Goal: Communication & Community: Answer question/provide support

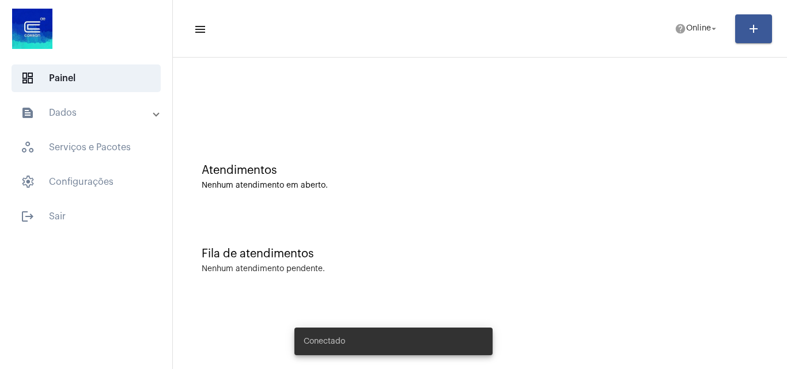
click at [687, 21] on span "help Online arrow_drop_down" at bounding box center [696, 28] width 44 height 21
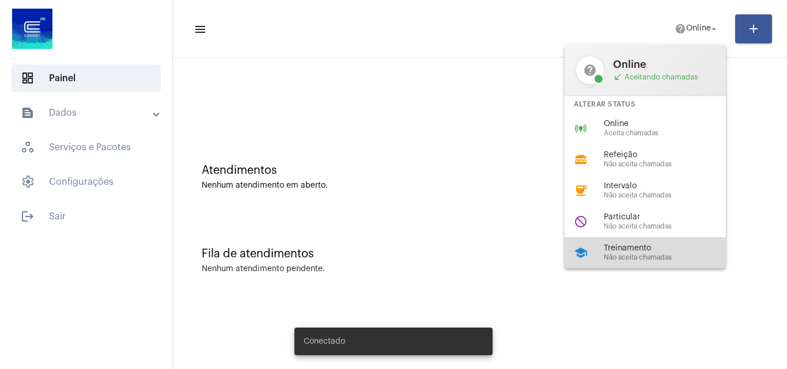
click at [649, 254] on span "Não aceita chamadas" at bounding box center [668, 257] width 131 height 7
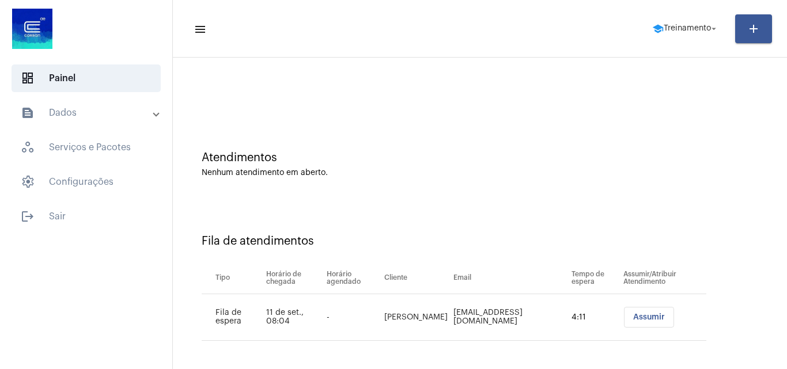
scroll to position [16, 0]
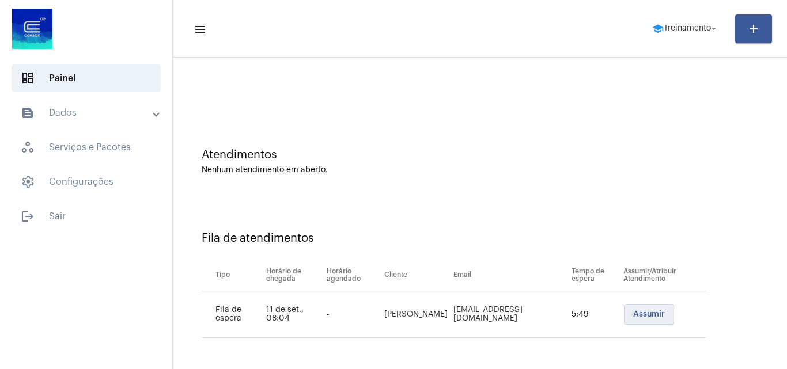
click at [628, 319] on button "Assumir" at bounding box center [649, 314] width 50 height 21
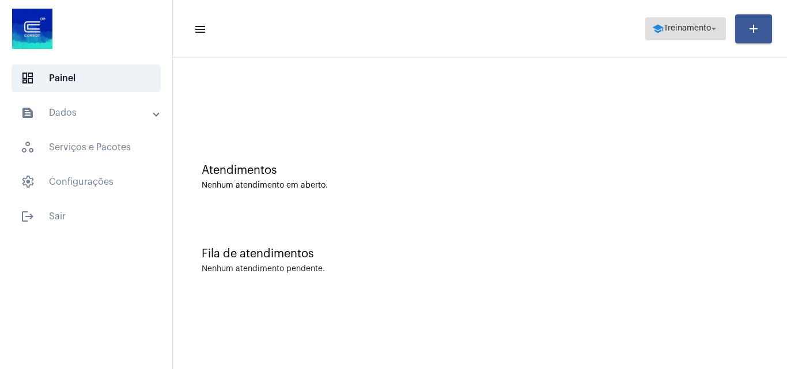
click at [707, 27] on span "Treinamento" at bounding box center [686, 29] width 47 height 8
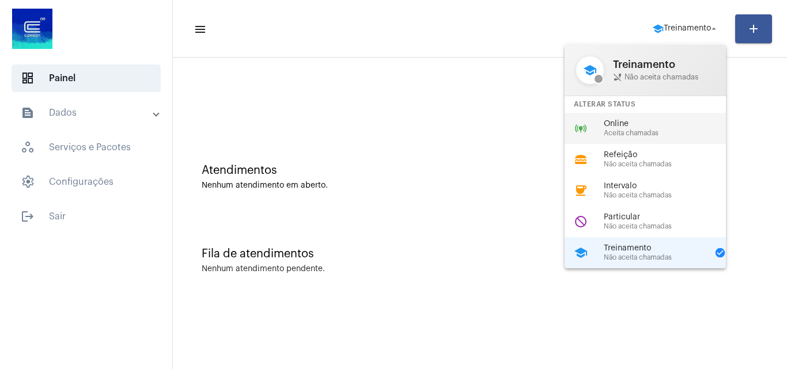
click at [621, 115] on div "online_prediction Online Aceita chamadas" at bounding box center [654, 128] width 180 height 31
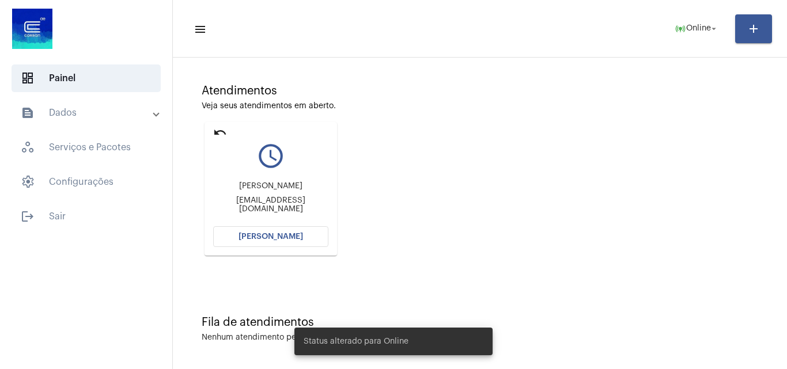
scroll to position [81, 0]
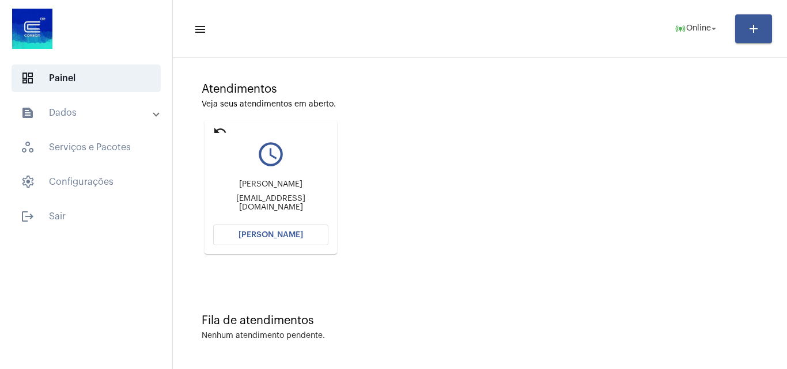
click at [272, 230] on button "[PERSON_NAME]" at bounding box center [270, 235] width 115 height 21
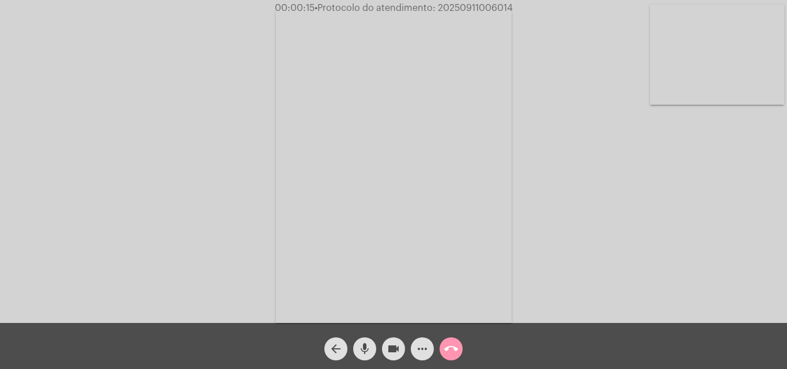
click at [599, 131] on div "Acessando Câmera e Microfone..." at bounding box center [393, 164] width 784 height 323
click at [478, 7] on span "• Protocolo do atendimento: 20250911006014" at bounding box center [413, 7] width 198 height 9
copy span "20250911006014"
click at [639, 259] on div "Acessando Câmera e Microfone..." at bounding box center [393, 164] width 784 height 323
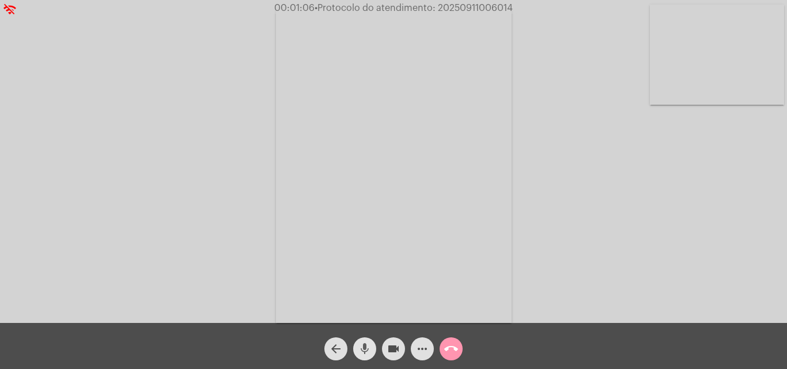
click at [360, 352] on mat-icon "mic" at bounding box center [365, 349] width 14 height 14
click at [387, 353] on mat-icon "videocam" at bounding box center [393, 349] width 14 height 14
click at [367, 351] on mat-icon "mic_off" at bounding box center [365, 349] width 14 height 14
click at [390, 351] on mat-icon "videocam_off" at bounding box center [393, 349] width 14 height 14
click at [362, 354] on mat-icon "mic" at bounding box center [365, 349] width 14 height 14
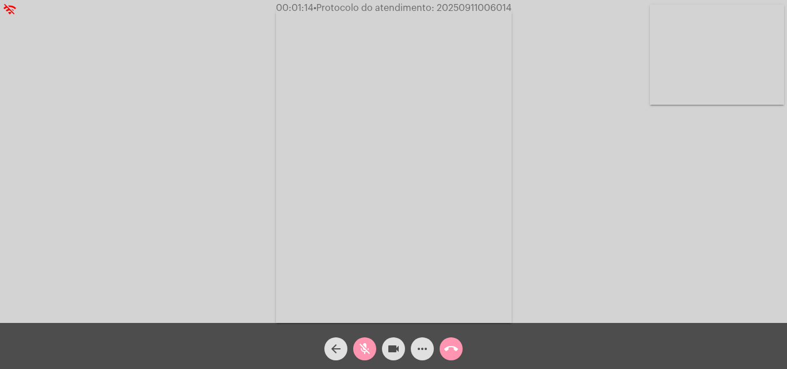
click at [394, 350] on mat-icon "videocam" at bounding box center [393, 349] width 14 height 14
click at [393, 350] on mat-icon "videocam_off" at bounding box center [393, 349] width 14 height 14
click at [373, 350] on button "mic_off" at bounding box center [364, 348] width 23 height 23
click at [487, 5] on span "• Protocolo do atendimento: 20250911006014" at bounding box center [415, 7] width 198 height 9
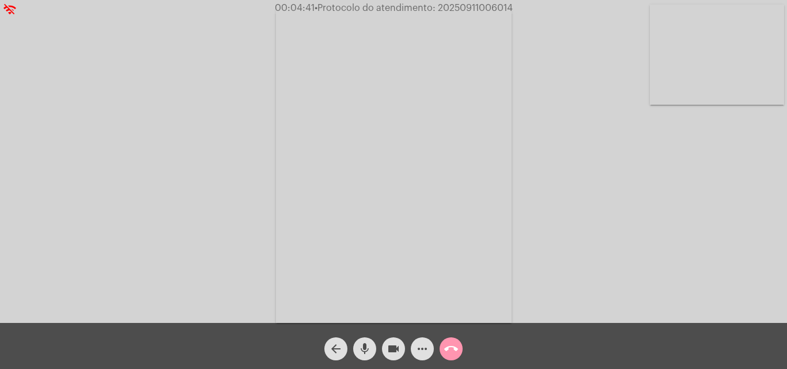
copy span "20250911006014"
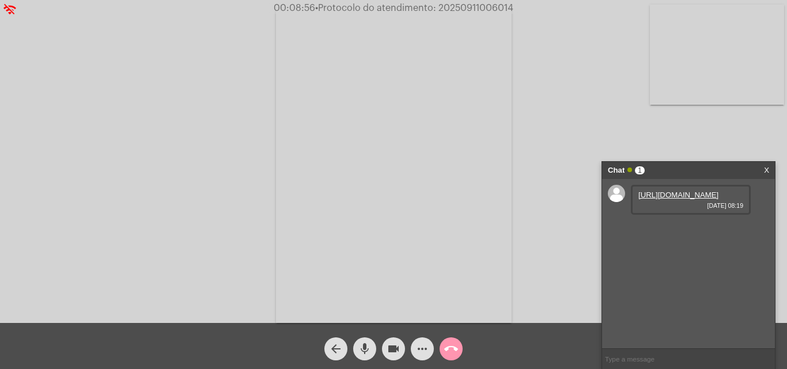
click at [703, 195] on link "https://neft-transfer-bucket.s3.amazonaws.com/temp-5d20f8c8-0f05-37da-77b6-a110…" at bounding box center [678, 195] width 80 height 9
click at [701, 170] on div "Chat 1" at bounding box center [676, 170] width 137 height 17
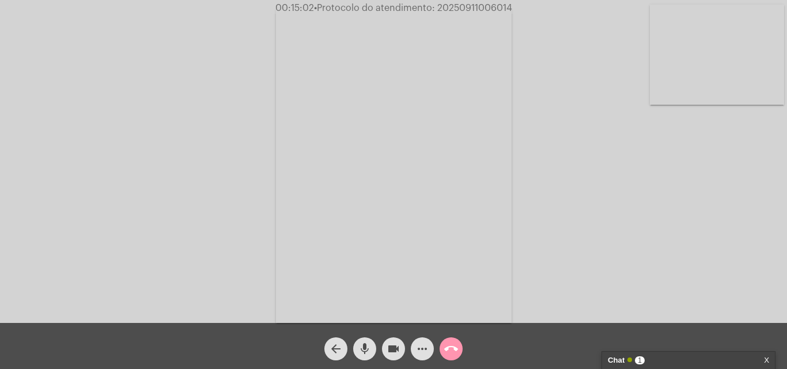
click at [457, 355] on mat-icon "call_end" at bounding box center [451, 349] width 14 height 14
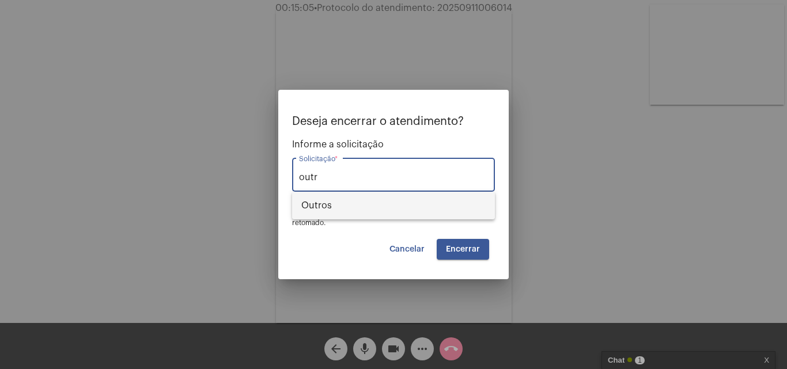
click at [336, 200] on span "Outros" at bounding box center [393, 206] width 184 height 28
type input "Outros"
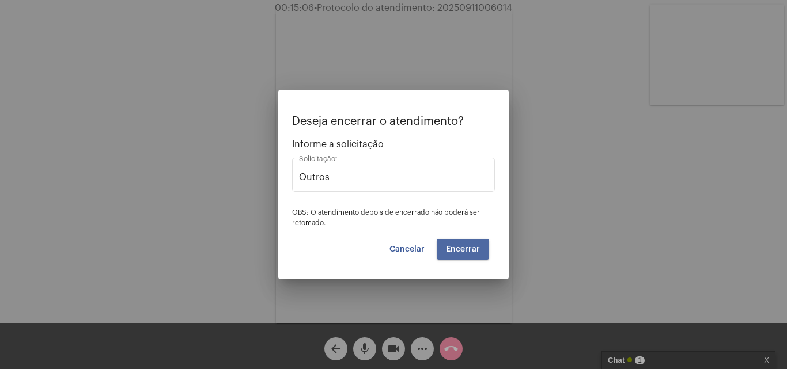
click at [465, 245] on span "Encerrar" at bounding box center [463, 249] width 34 height 8
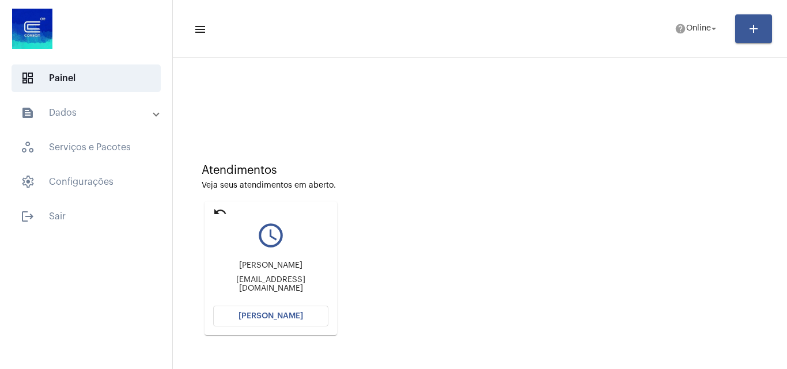
click at [264, 325] on button "[PERSON_NAME]" at bounding box center [270, 316] width 115 height 21
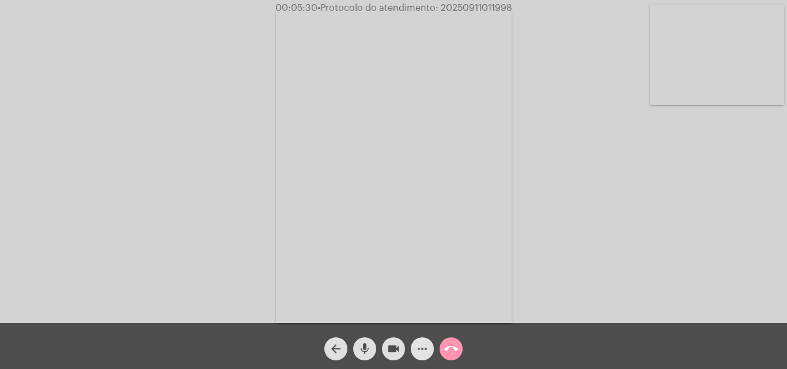
click at [419, 352] on mat-icon "more_horiz" at bounding box center [422, 349] width 14 height 14
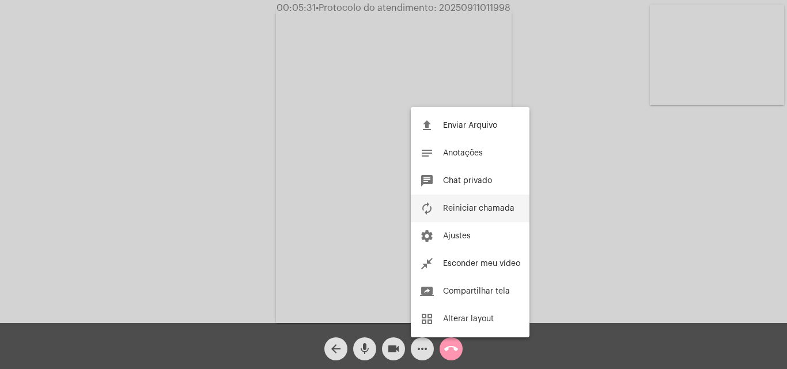
click at [479, 209] on span "Reiniciar chamada" at bounding box center [478, 208] width 71 height 8
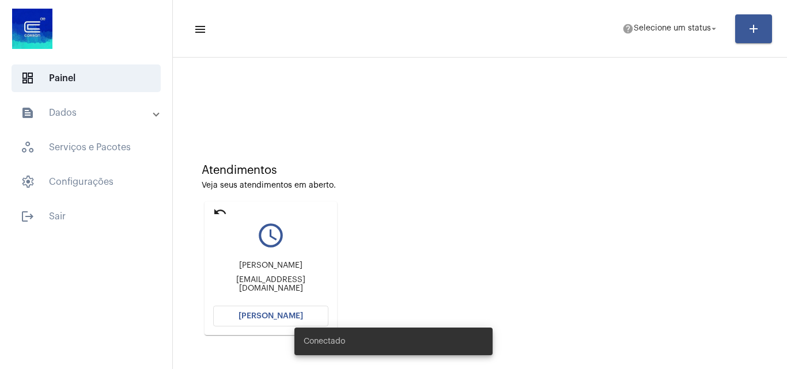
click at [222, 215] on mat-icon "undo" at bounding box center [220, 212] width 14 height 14
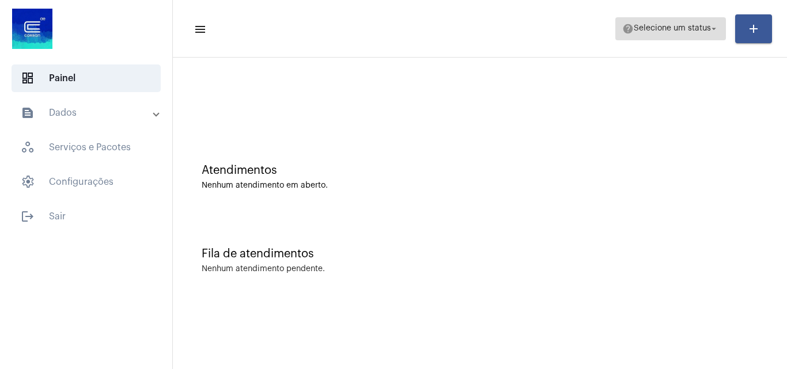
click at [695, 22] on span "help Selecione um status arrow_drop_down" at bounding box center [670, 28] width 97 height 21
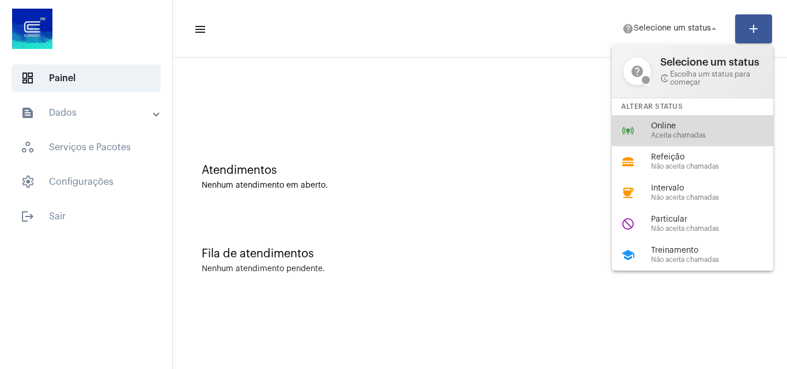
click at [677, 134] on span "Aceita chamadas" at bounding box center [716, 135] width 131 height 7
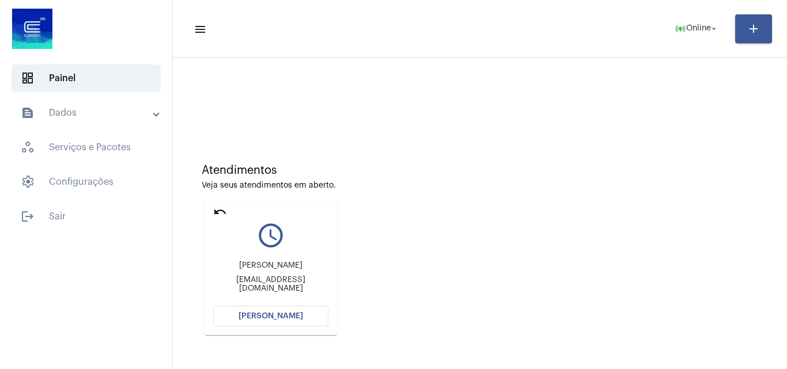
click at [287, 312] on button "[PERSON_NAME]" at bounding box center [270, 316] width 115 height 21
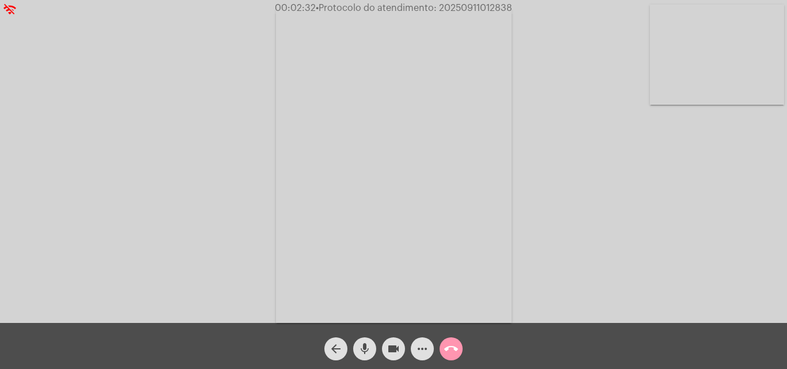
click at [422, 350] on mat-icon "more_horiz" at bounding box center [422, 349] width 14 height 14
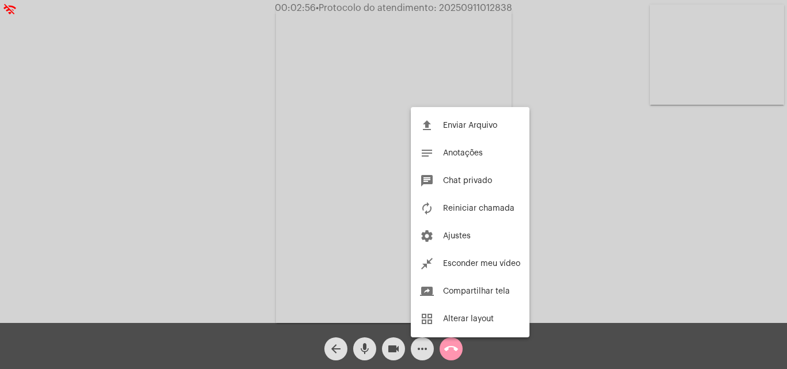
click at [728, 63] on div at bounding box center [393, 184] width 787 height 369
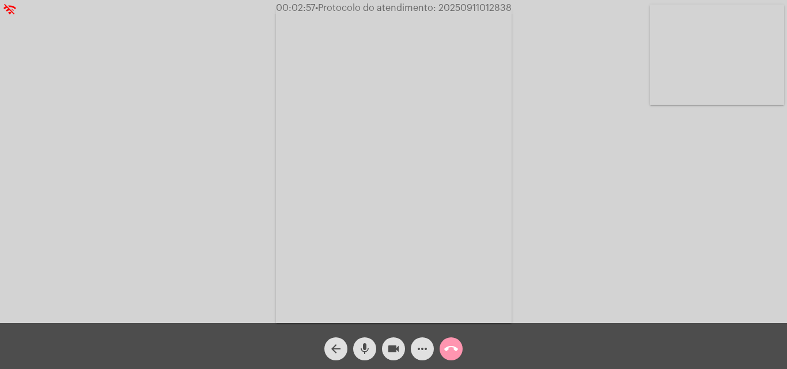
click at [693, 41] on video at bounding box center [717, 55] width 134 height 100
click at [169, 174] on video at bounding box center [145, 164] width 134 height 179
click at [717, 61] on video at bounding box center [717, 55] width 134 height 100
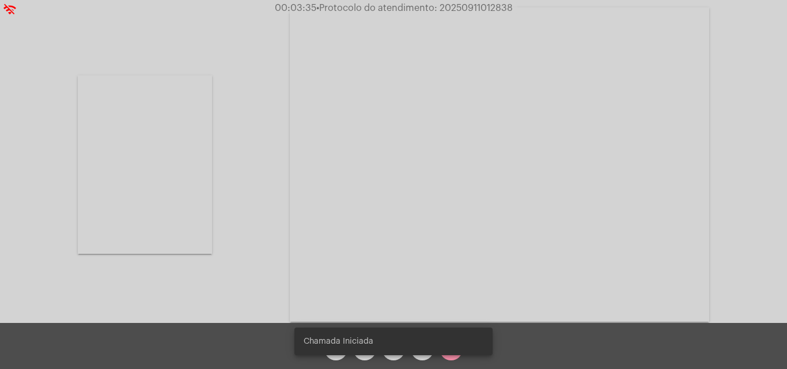
click at [170, 205] on video at bounding box center [145, 164] width 134 height 179
click at [724, 79] on video at bounding box center [717, 55] width 134 height 100
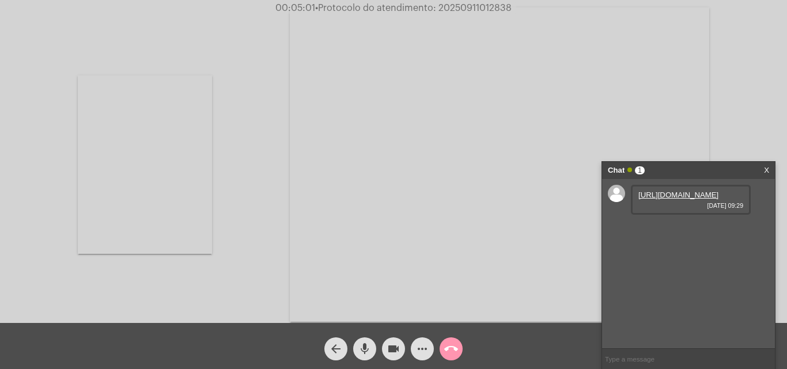
click at [686, 199] on link "https://neft-transfer-bucket.s3.amazonaws.com/temp-c834dff0-08a3-bf64-01ef-8387…" at bounding box center [678, 195] width 80 height 9
click at [137, 136] on video at bounding box center [145, 164] width 134 height 179
click at [684, 232] on link "https://neft-transfer-bucket.s3.amazonaws.com/temp-77df732c-c69b-b143-c058-d5c2…" at bounding box center [678, 227] width 80 height 9
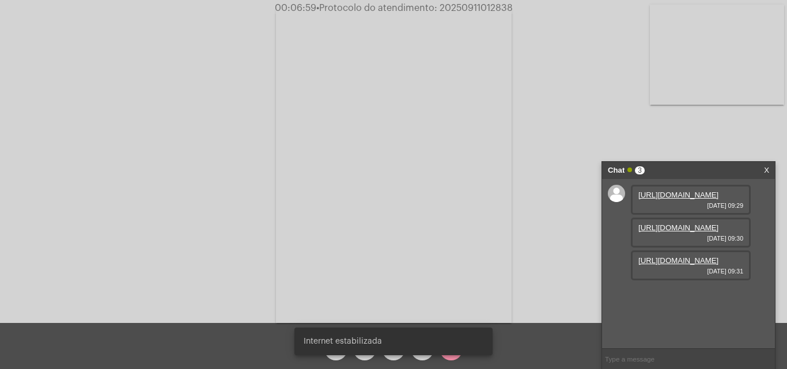
scroll to position [10, 0]
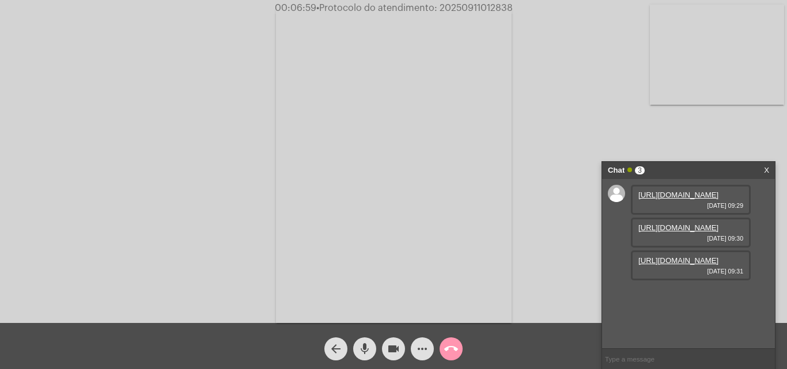
click at [681, 265] on link "https://neft-transfer-bucket.s3.amazonaws.com/temp-d4675348-42cb-be40-638c-77fe…" at bounding box center [678, 260] width 80 height 9
click at [682, 298] on link "https://neft-transfer-bucket.s3.amazonaws.com/temp-1f42009a-58fb-7c74-98f7-bf5a…" at bounding box center [678, 293] width 80 height 9
click at [689, 323] on link "https://neft-transfer-bucket.s3.amazonaws.com/temp-7267062d-7c03-39a8-33c6-9c4c…" at bounding box center [678, 326] width 80 height 9
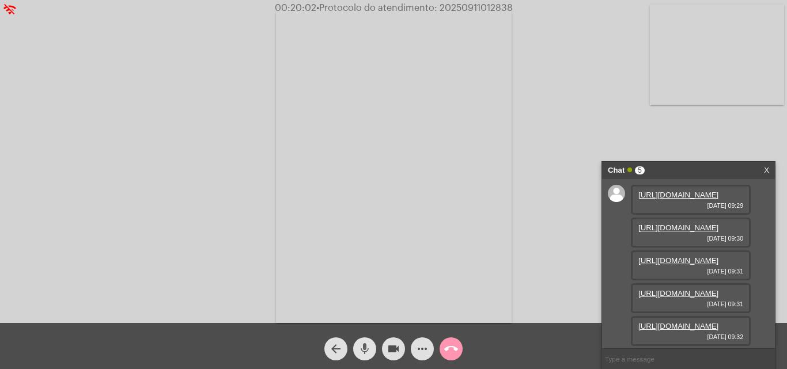
click at [370, 344] on mat-icon "mic" at bounding box center [365, 349] width 14 height 14
click at [403, 350] on button "videocam" at bounding box center [393, 348] width 23 height 23
click at [364, 343] on mat-icon "mic_off" at bounding box center [365, 349] width 14 height 14
click at [390, 352] on mat-icon "videocam_off" at bounding box center [393, 349] width 14 height 14
click at [426, 336] on div "more_horiz" at bounding box center [422, 346] width 29 height 29
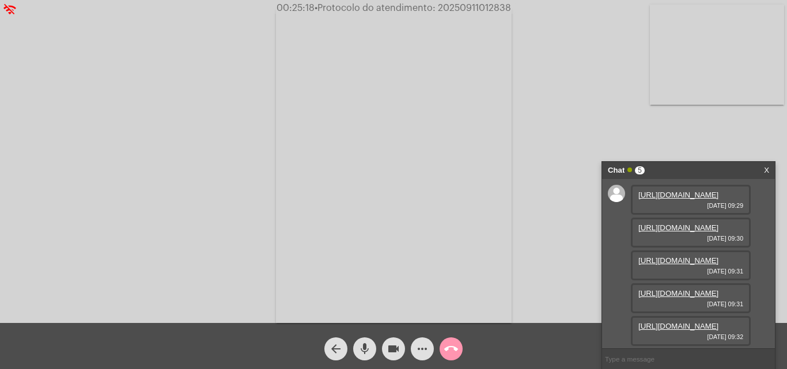
click at [417, 344] on mat-icon "more_horiz" at bounding box center [422, 349] width 14 height 14
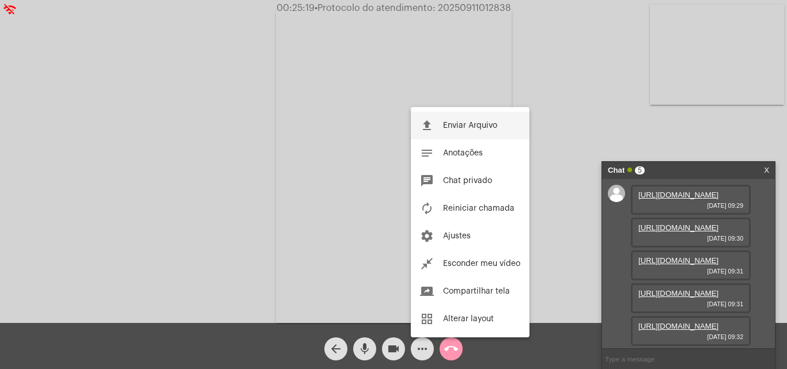
click at [470, 122] on span "Enviar Arquivo" at bounding box center [470, 126] width 54 height 8
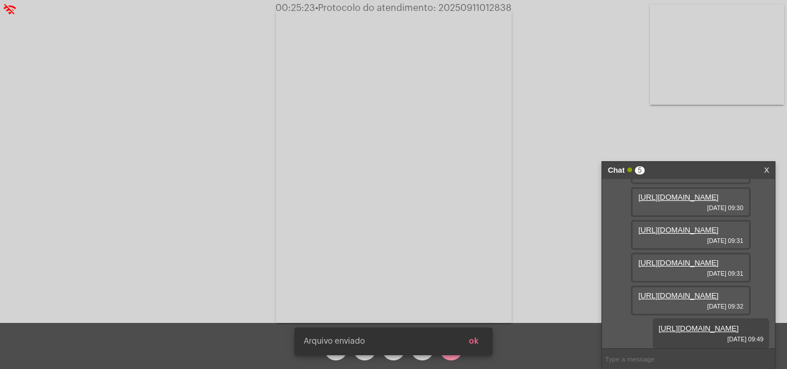
scroll to position [186, 0]
click at [469, 7] on span "• Protocolo do atendimento: 20250911012838" at bounding box center [413, 7] width 196 height 9
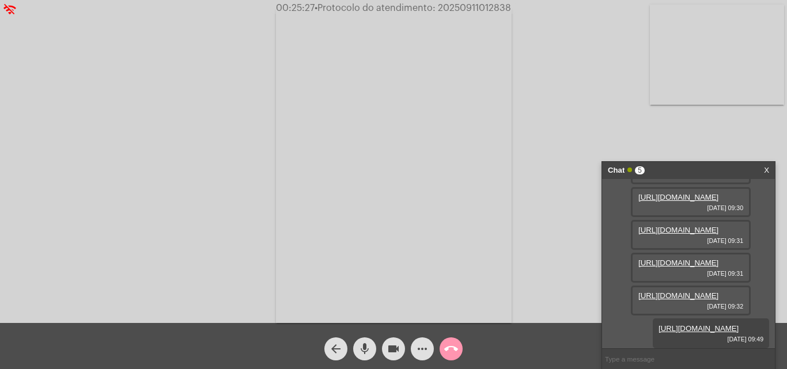
copy span "20250911012838"
click at [456, 346] on mat-icon "call_end" at bounding box center [451, 349] width 14 height 14
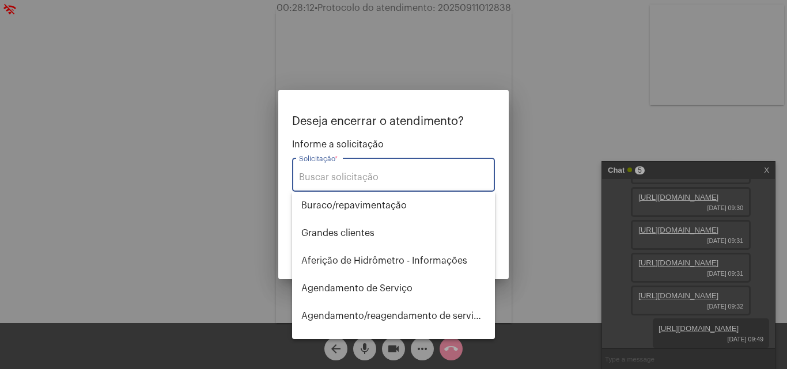
click at [411, 180] on input "Solicitação *" at bounding box center [393, 177] width 189 height 10
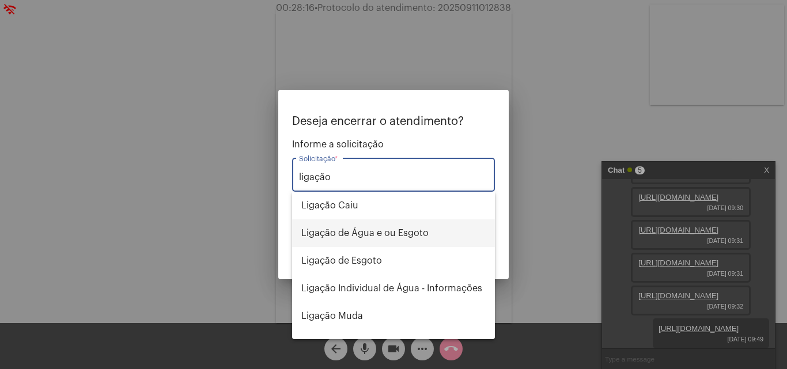
click at [412, 231] on span "Ligação de Água e ou Esgoto" at bounding box center [393, 233] width 184 height 28
type input "Ligação de Água e ou Esgoto"
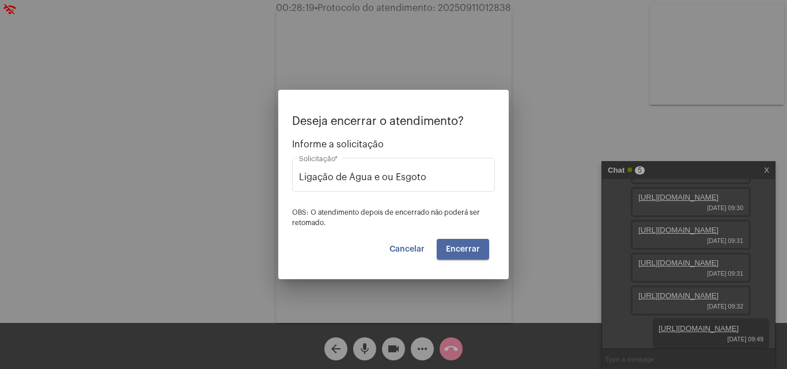
click at [472, 253] on button "Encerrar" at bounding box center [462, 249] width 52 height 21
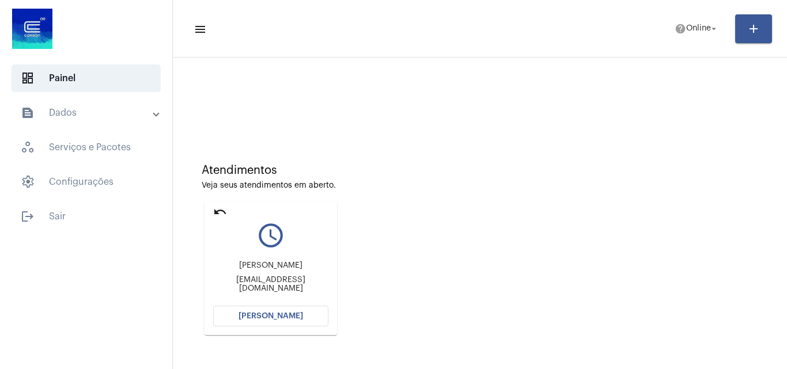
click at [263, 316] on span "[PERSON_NAME]" at bounding box center [270, 316] width 64 height 8
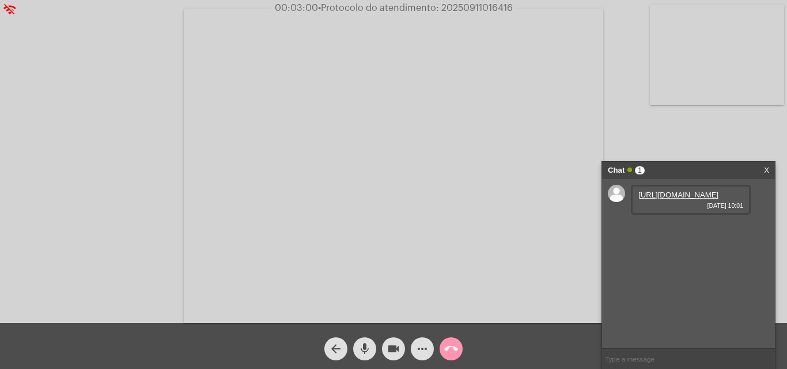
click at [673, 196] on link "https://neft-transfer-bucket.s3.amazonaws.com/temp-83d69cb4-f0ea-34c9-a4c2-1818…" at bounding box center [678, 195] width 80 height 9
click at [678, 232] on link "https://neft-transfer-bucket.s3.amazonaws.com/temp-e31f438e-aad4-c706-3f16-960c…" at bounding box center [678, 227] width 80 height 9
click at [685, 265] on link "https://neft-transfer-bucket.s3.amazonaws.com/temp-a00223b5-abc2-28b4-ca46-fe37…" at bounding box center [678, 260] width 80 height 9
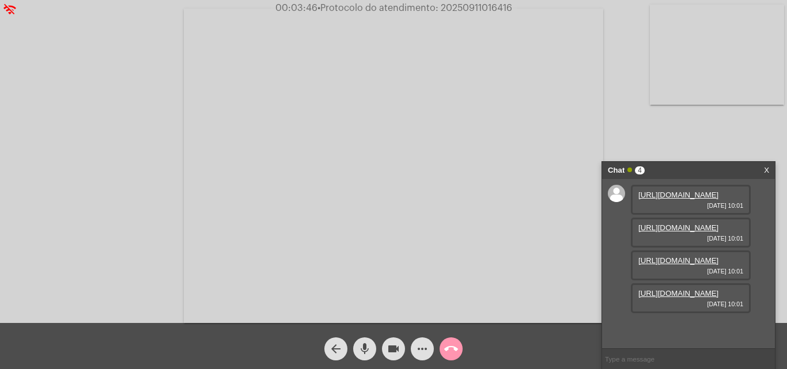
scroll to position [69, 0]
click at [695, 298] on link "https://neft-transfer-bucket.s3.amazonaws.com/temp-27bf2dad-8b34-706a-07dd-51f6…" at bounding box center [678, 293] width 80 height 9
click at [666, 322] on link "https://neft-transfer-bucket.s3.amazonaws.com/temp-8c54ef25-4bb9-b320-cff9-7103…" at bounding box center [678, 326] width 80 height 9
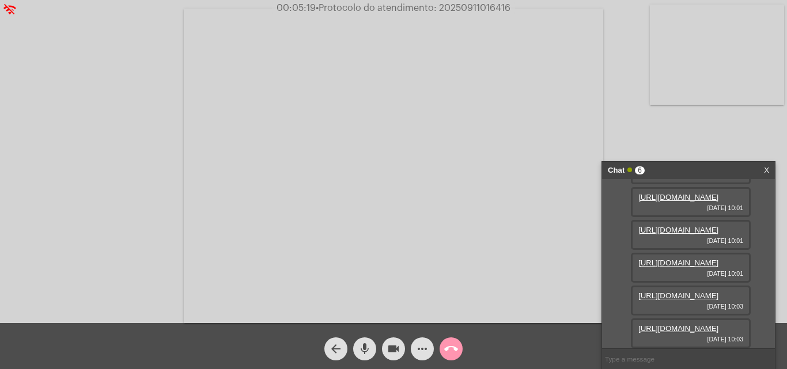
scroll to position [186, 0]
click at [673, 324] on link "https://neft-transfer-bucket.s3.amazonaws.com/temp-d149f69b-2277-8b26-6948-1be4…" at bounding box center [678, 328] width 80 height 9
click at [419, 353] on mat-icon "more_horiz" at bounding box center [422, 349] width 14 height 14
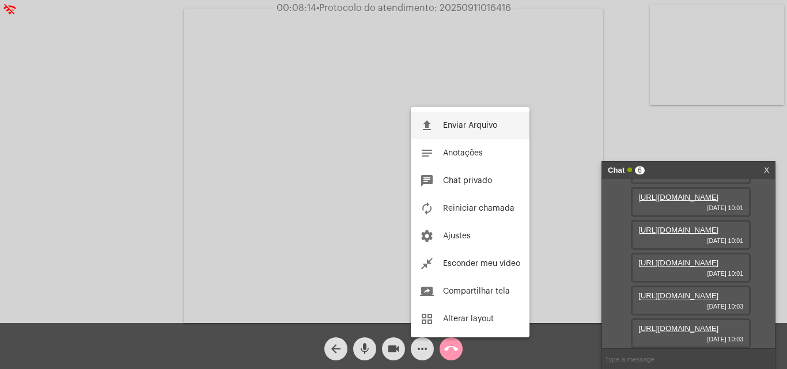
click at [457, 135] on button "file_upload Enviar Arquivo" at bounding box center [470, 126] width 119 height 28
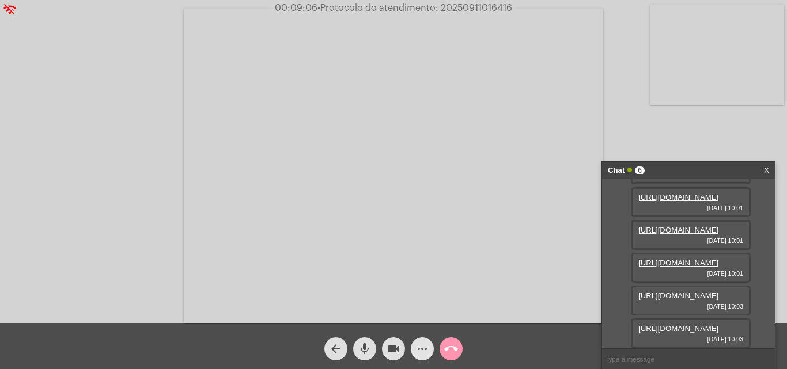
click at [417, 357] on span "more_horiz" at bounding box center [422, 348] width 14 height 23
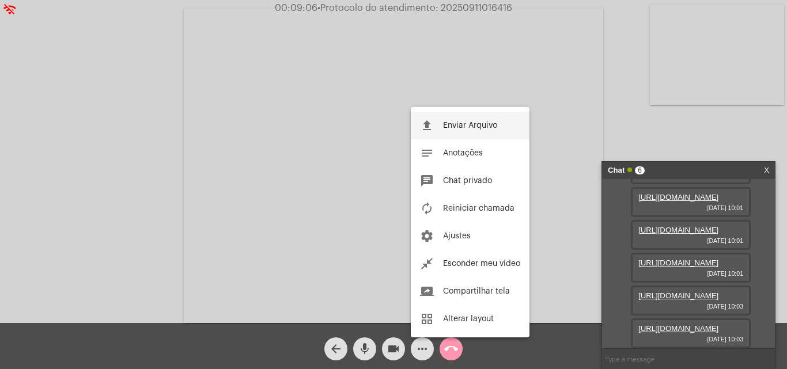
click at [456, 122] on span "Enviar Arquivo" at bounding box center [470, 126] width 54 height 8
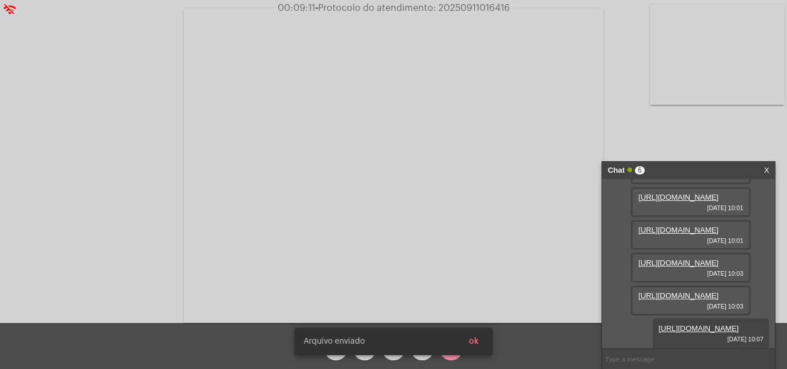
scroll to position [245, 0]
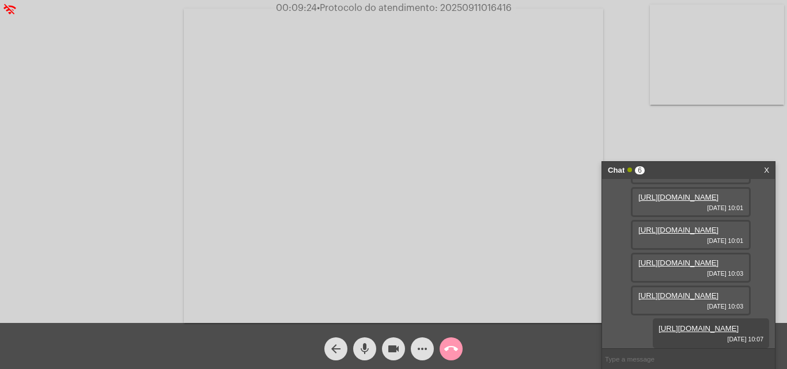
click at [488, 12] on span "• Protocolo do atendimento: 20250911016416" at bounding box center [414, 7] width 195 height 9
copy span "20250911016416"
paste input "20250911016416"
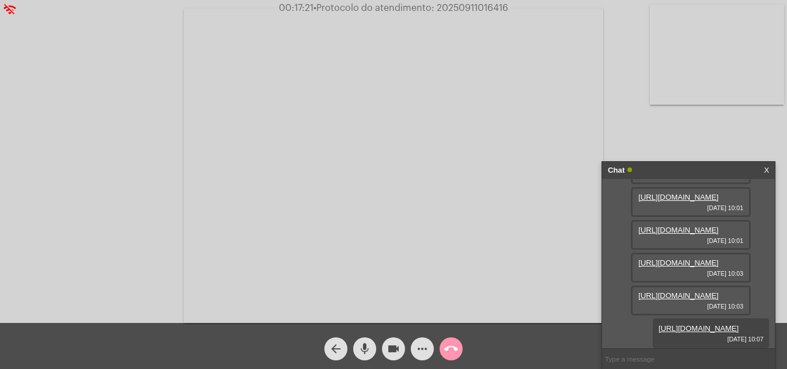
type input "20250911016416"
paste input "341258"
type input "341258"
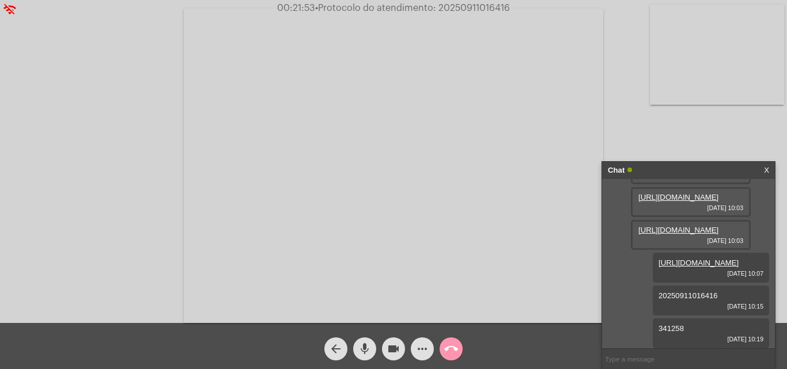
scroll to position [310, 0]
click at [489, 9] on span "• Protocolo do atendimento: 20250911016416" at bounding box center [414, 7] width 195 height 9
copy span "20250911016416"
click at [449, 344] on mat-icon "call_end" at bounding box center [451, 349] width 14 height 14
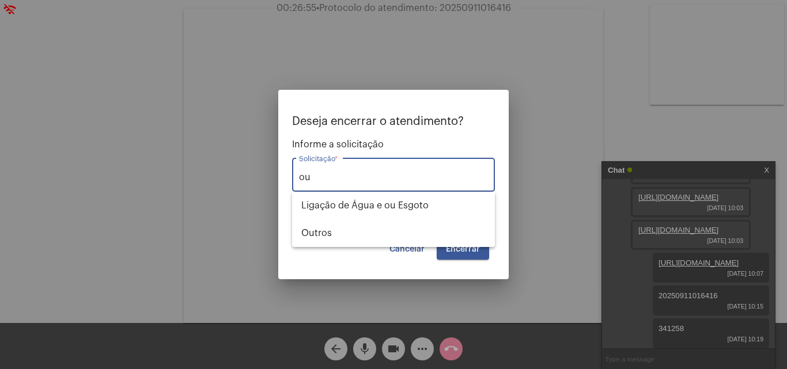
type input "o"
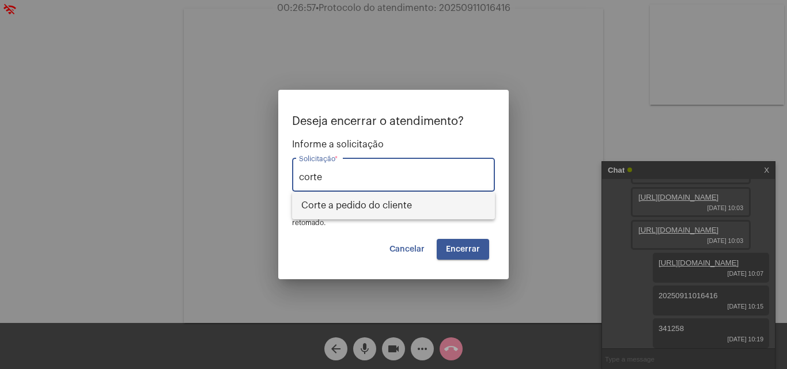
click at [410, 197] on span "Corte a pedido do cliente" at bounding box center [393, 206] width 184 height 28
type input "Corte a pedido do cliente"
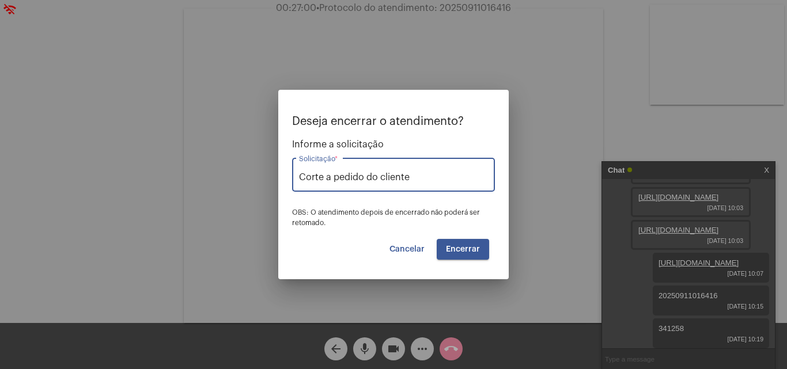
click at [479, 248] on span "Encerrar" at bounding box center [463, 249] width 34 height 8
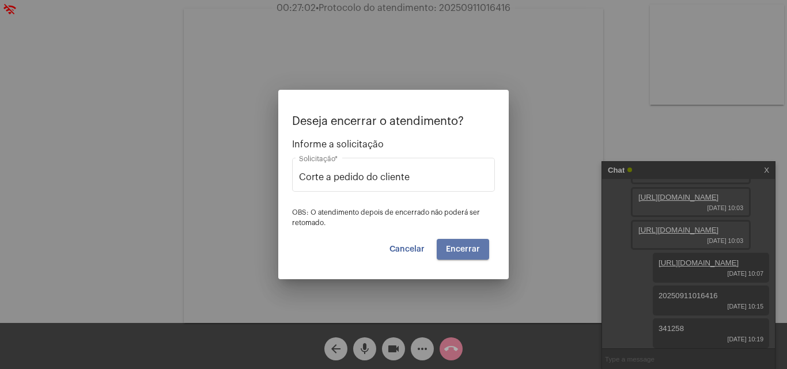
click at [479, 248] on span "Encerrar" at bounding box center [463, 249] width 34 height 8
click at [479, 248] on video at bounding box center [393, 166] width 419 height 314
click at [479, 248] on div "Acessando Câmera e Microfone..." at bounding box center [393, 164] width 784 height 323
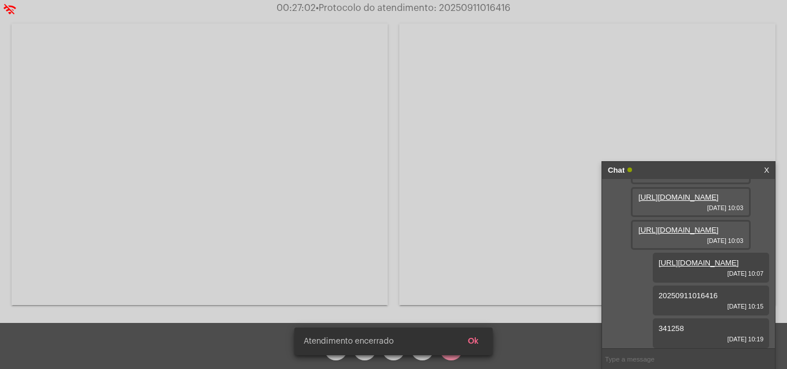
click at [479, 248] on div "Acessando Câmera e Microfone..." at bounding box center [393, 163] width 784 height 323
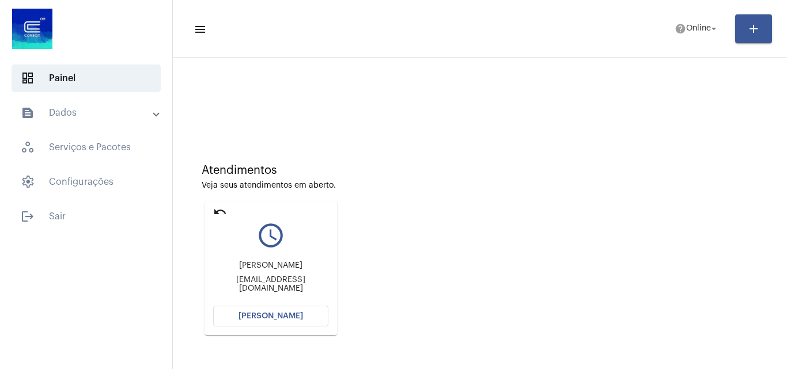
click at [307, 322] on button "[PERSON_NAME]" at bounding box center [270, 316] width 115 height 21
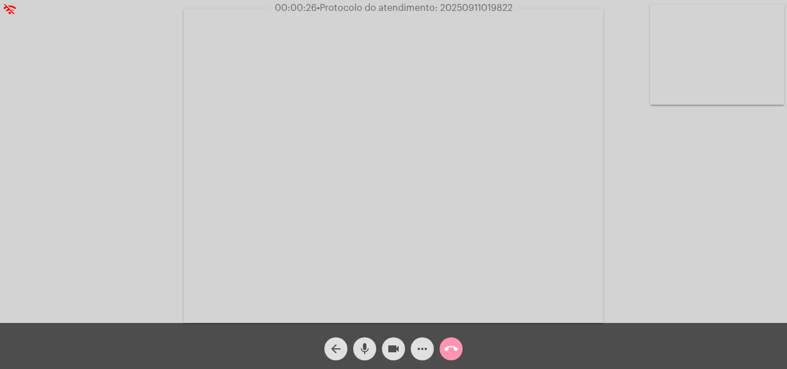
click at [420, 348] on mat-icon "more_horiz" at bounding box center [422, 349] width 14 height 14
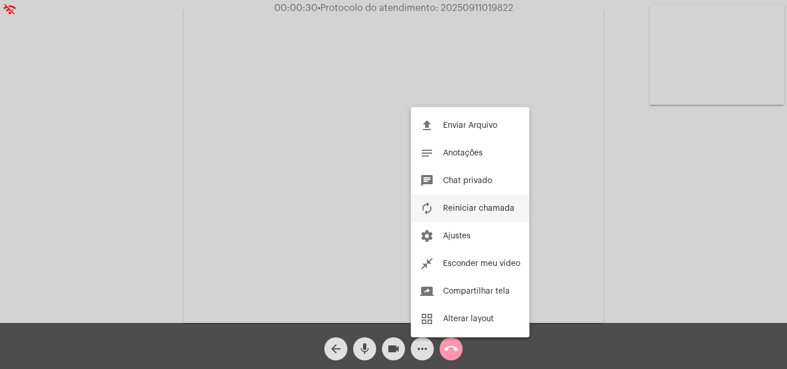
click at [477, 210] on span "Reiniciar chamada" at bounding box center [478, 208] width 71 height 8
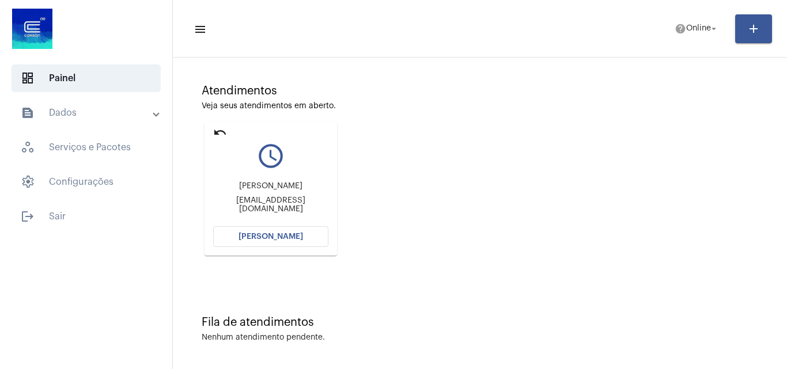
scroll to position [81, 0]
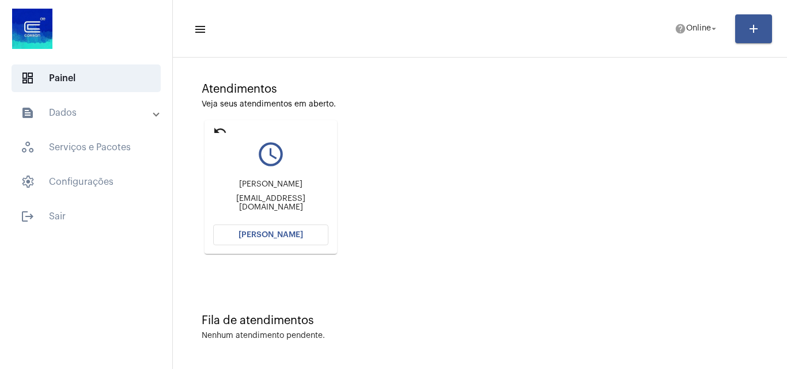
click at [213, 130] on mat-icon "undo" at bounding box center [220, 131] width 14 height 14
click at [675, 23] on mat-icon "help" at bounding box center [680, 29] width 12 height 12
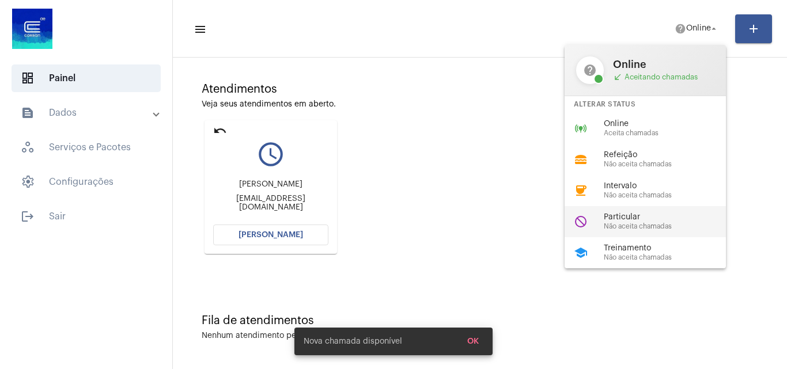
click at [633, 218] on span "Particular" at bounding box center [668, 217] width 131 height 9
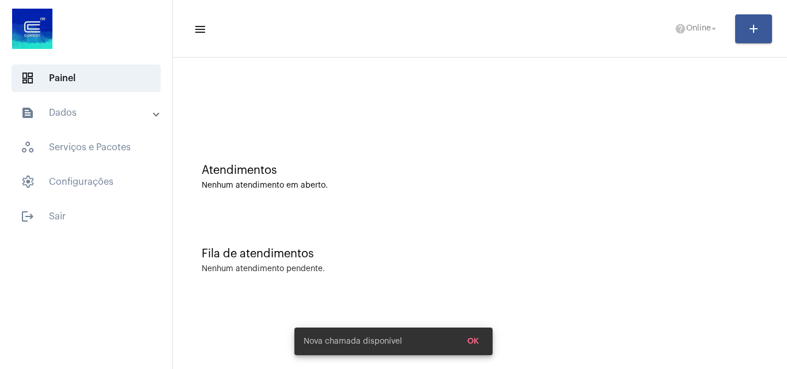
scroll to position [0, 0]
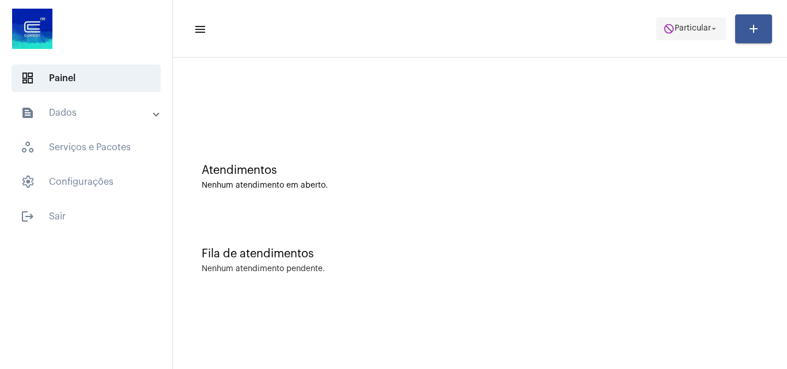
click at [694, 37] on span "do_not_disturb Particular arrow_drop_down" at bounding box center [691, 28] width 56 height 21
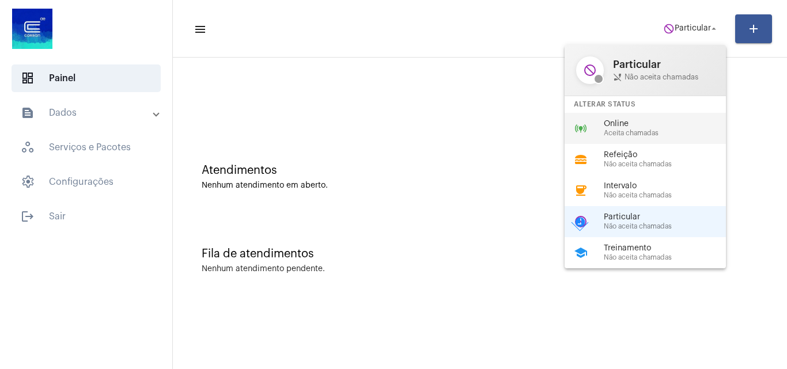
click at [648, 119] on div "online_prediction Online Aceita chamadas" at bounding box center [654, 128] width 180 height 31
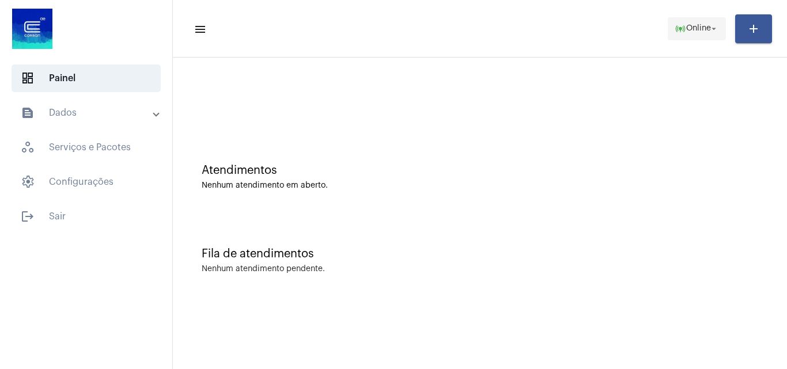
click at [701, 35] on span "online_prediction Online arrow_drop_down" at bounding box center [696, 28] width 44 height 21
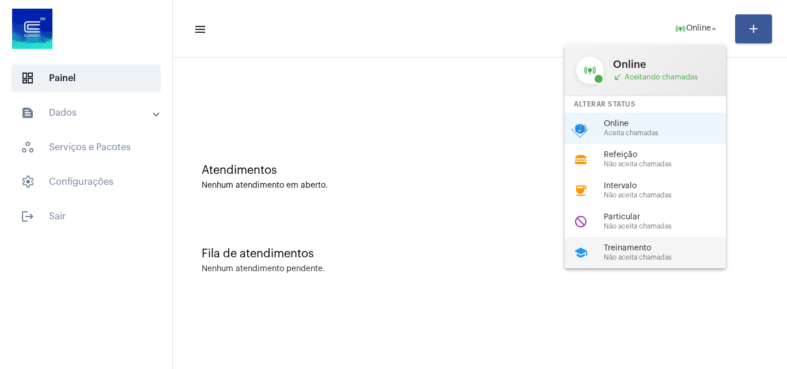
click at [649, 255] on span "Não aceita chamadas" at bounding box center [668, 257] width 131 height 7
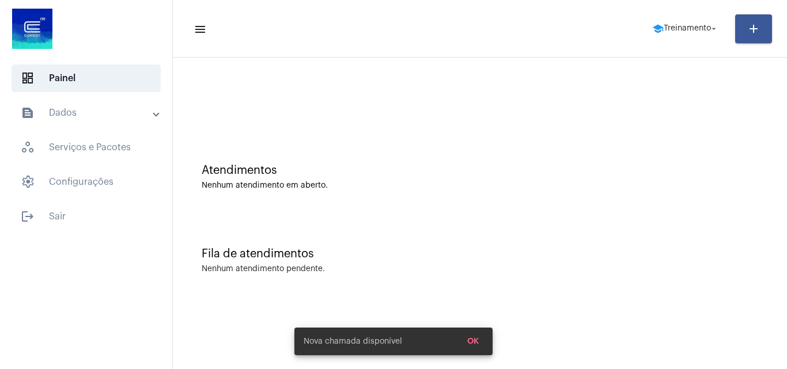
click at [674, 40] on mat-toolbar-row "menu school Treinamento arrow_drop_down add" at bounding box center [480, 28] width 614 height 37
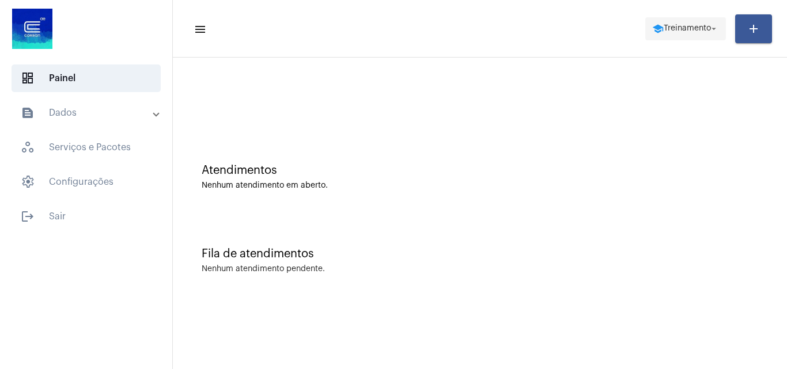
click at [674, 31] on span "Treinamento" at bounding box center [686, 29] width 47 height 8
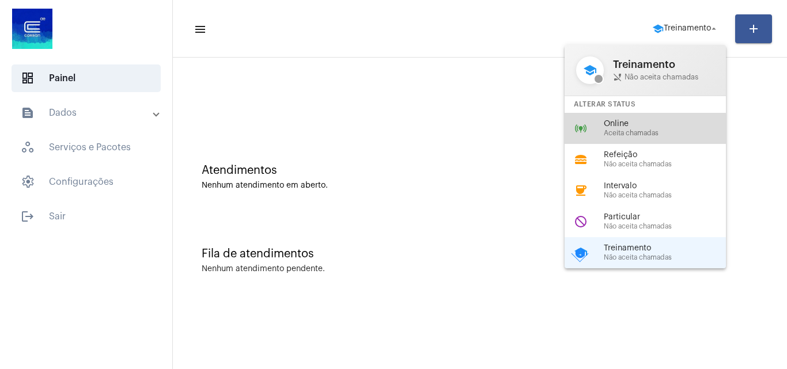
click at [610, 130] on span "Aceita chamadas" at bounding box center [668, 133] width 131 height 7
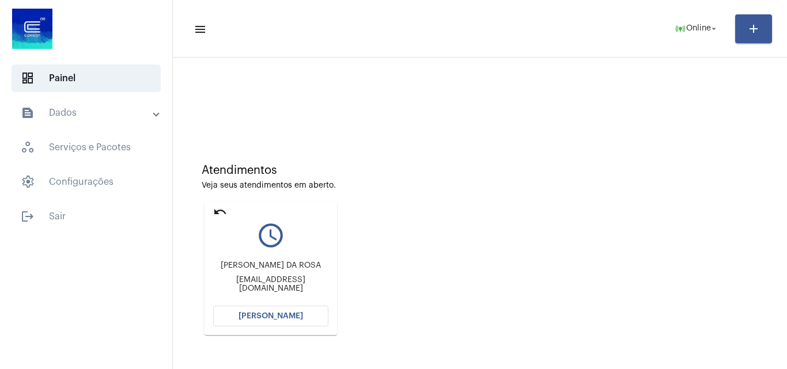
click at [302, 317] on button "[PERSON_NAME]" at bounding box center [270, 316] width 115 height 21
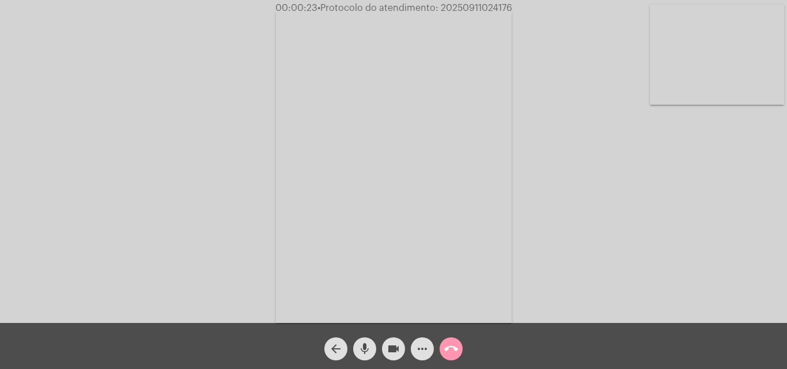
click at [452, 354] on mat-icon "call_end" at bounding box center [451, 349] width 14 height 14
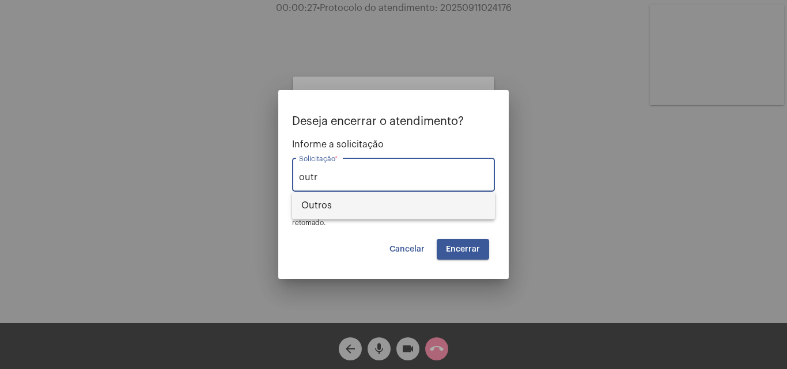
click at [361, 200] on span "Outros" at bounding box center [393, 206] width 184 height 28
type input "Outros"
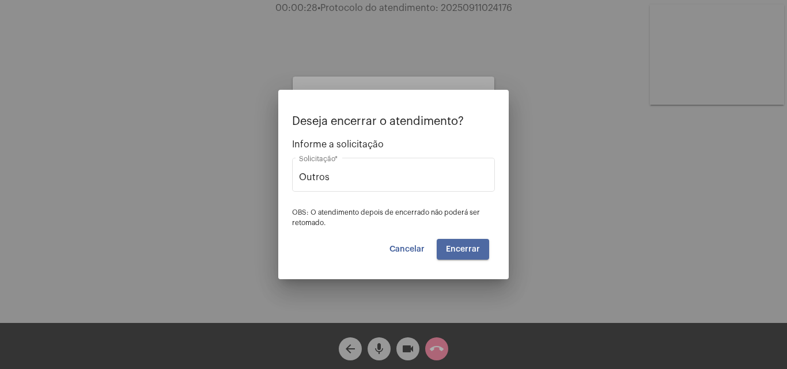
click at [483, 251] on button "Encerrar" at bounding box center [462, 249] width 52 height 21
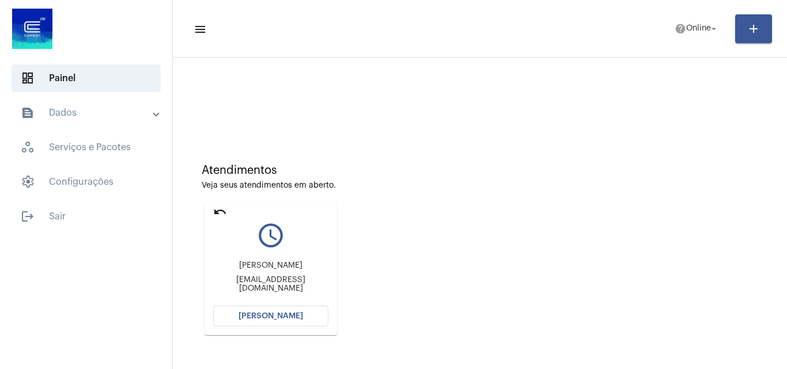
click at [318, 319] on button "[PERSON_NAME]" at bounding box center [270, 316] width 115 height 21
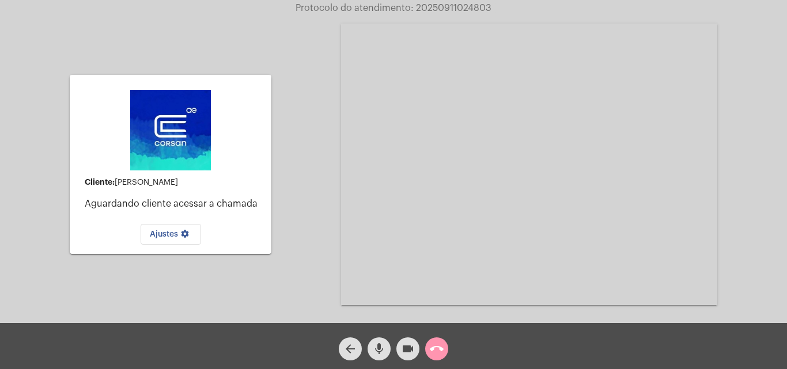
click at [442, 342] on mat-icon "call_end" at bounding box center [437, 349] width 14 height 14
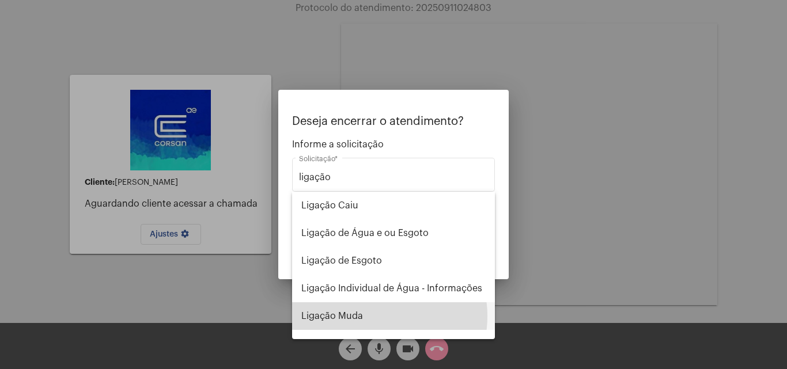
click at [375, 316] on span "Ligação Muda" at bounding box center [393, 316] width 184 height 28
type input "Ligação Muda"
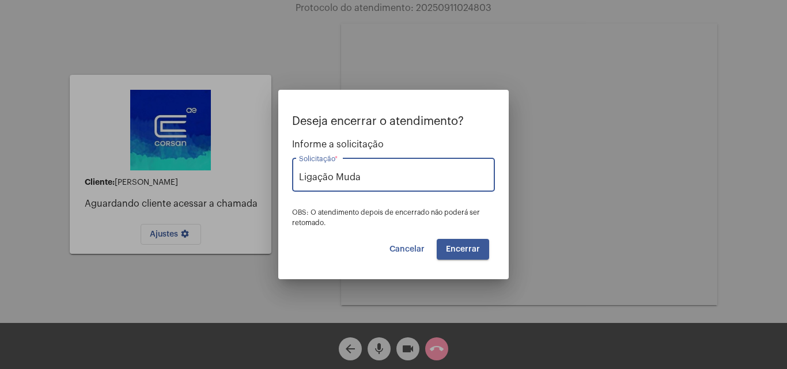
click at [461, 251] on span "Encerrar" at bounding box center [463, 249] width 34 height 8
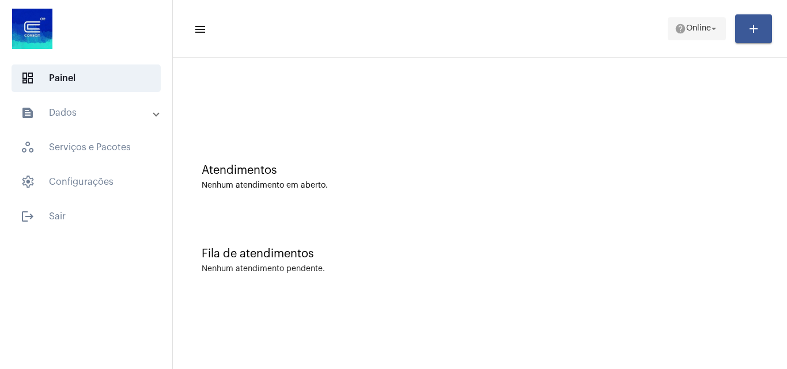
drag, startPoint x: 711, startPoint y: 4, endPoint x: 693, endPoint y: 36, distance: 36.4
click at [711, 5] on mat-toolbar "menu help Online arrow_drop_down add" at bounding box center [480, 29] width 614 height 58
click at [693, 33] on span "help Online arrow_drop_down" at bounding box center [696, 28] width 44 height 21
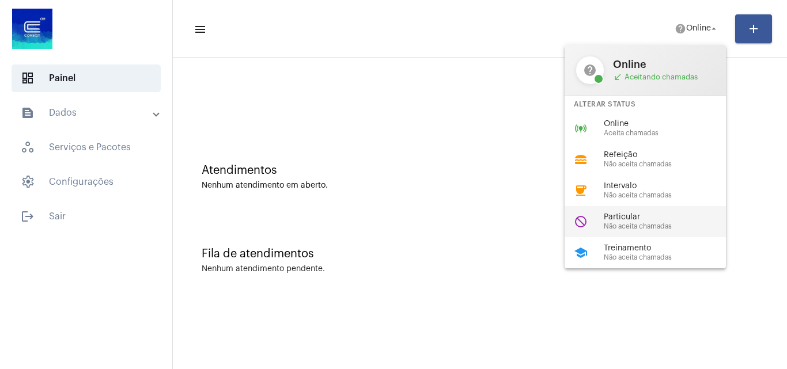
click at [624, 219] on span "Particular" at bounding box center [668, 217] width 131 height 9
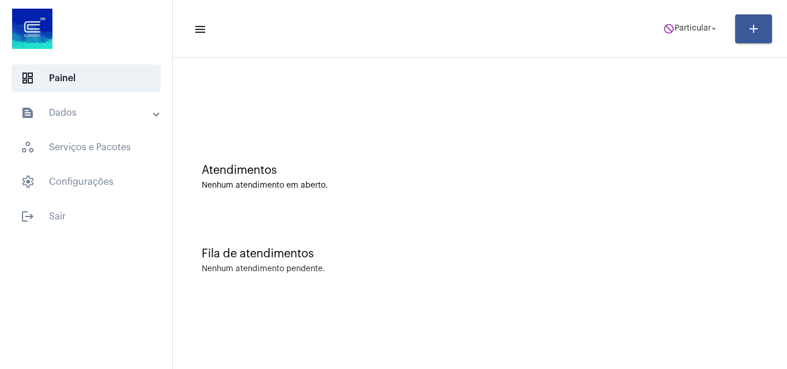
click at [380, 101] on div at bounding box center [480, 102] width 556 height 9
click at [701, 27] on span "Particular" at bounding box center [692, 29] width 36 height 8
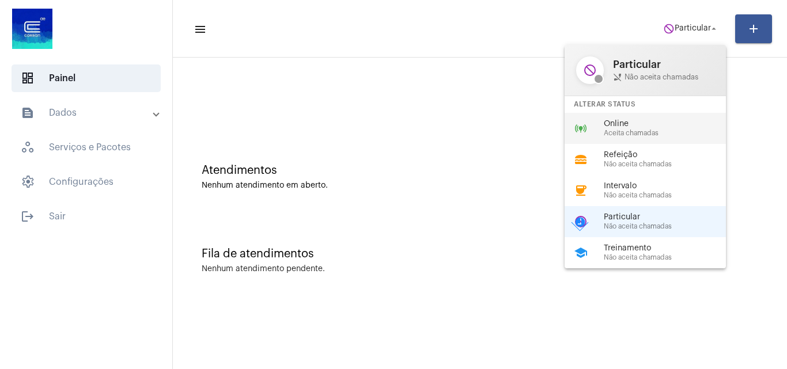
click at [650, 131] on span "Aceita chamadas" at bounding box center [668, 133] width 131 height 7
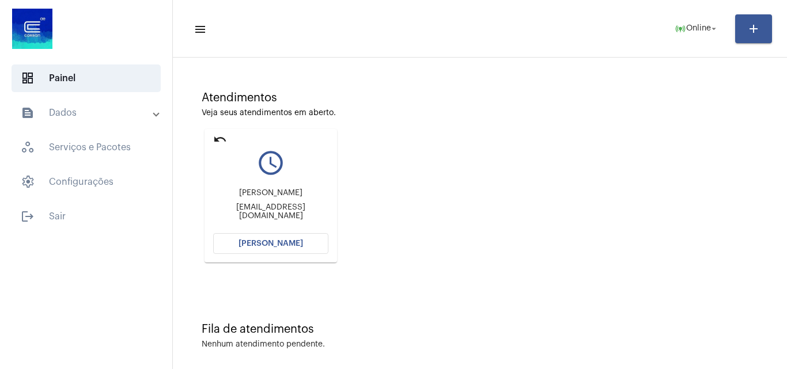
scroll to position [81, 0]
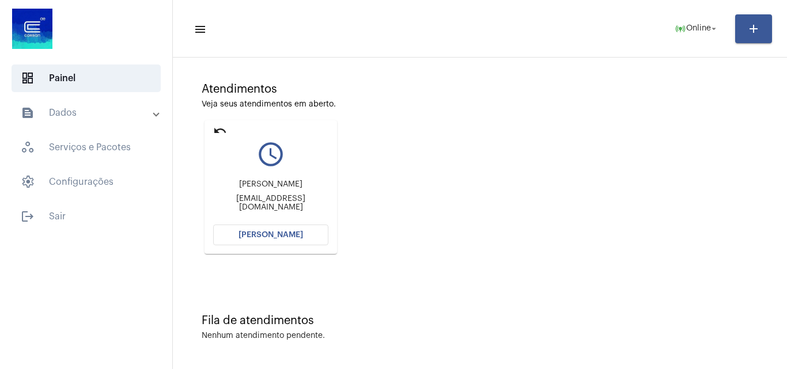
drag, startPoint x: 306, startPoint y: 187, endPoint x: 241, endPoint y: 192, distance: 65.9
click at [241, 189] on div "Katielen bueno" at bounding box center [270, 184] width 115 height 9
copy div "Katielen bueno"
click at [259, 230] on button "[PERSON_NAME]" at bounding box center [270, 235] width 115 height 21
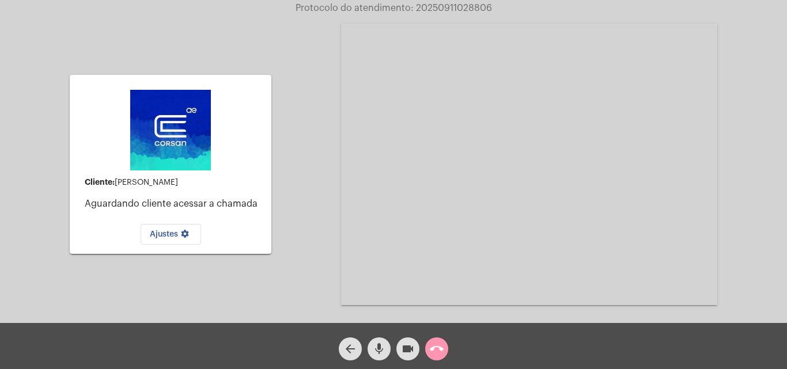
click at [445, 344] on button "call_end" at bounding box center [436, 348] width 23 height 23
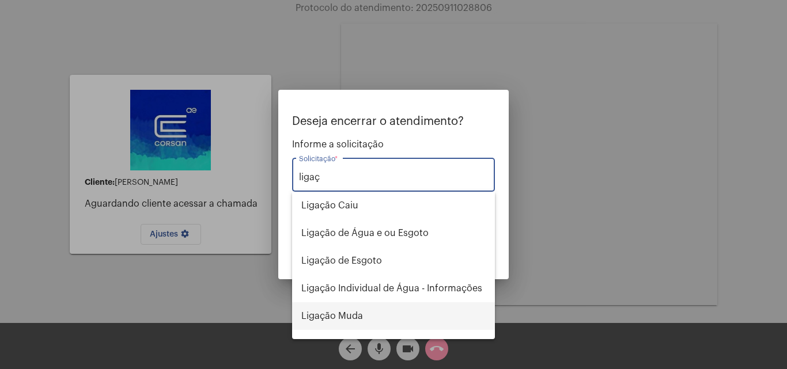
click at [360, 314] on span "Ligação Muda" at bounding box center [393, 316] width 184 height 28
type input "Ligação Muda"
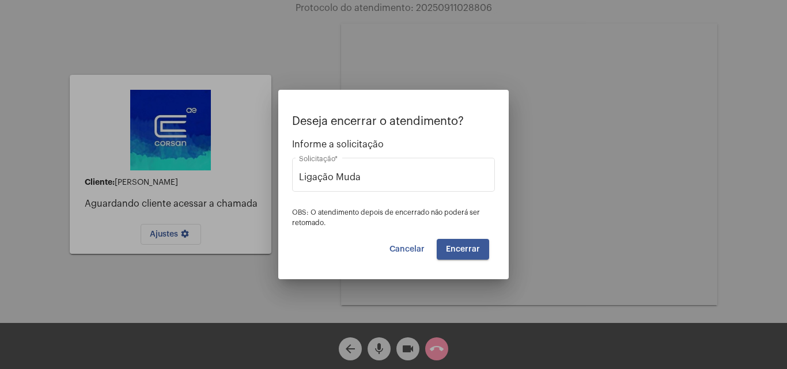
click at [470, 252] on span "Encerrar" at bounding box center [463, 249] width 34 height 8
click at [469, 253] on span "Encerrar" at bounding box center [463, 249] width 34 height 8
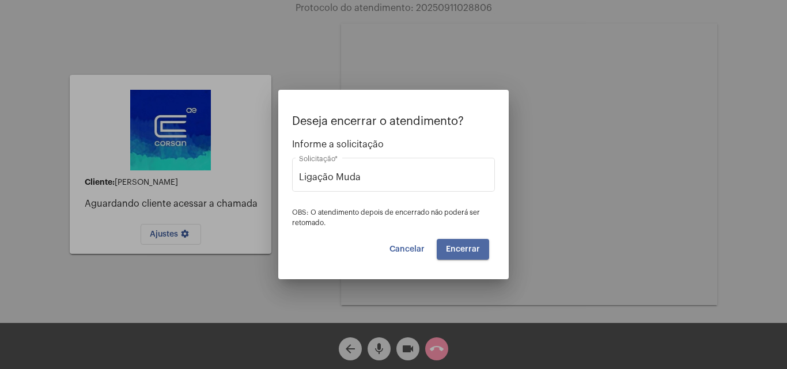
click at [469, 253] on span "Encerrar" at bounding box center [463, 249] width 34 height 8
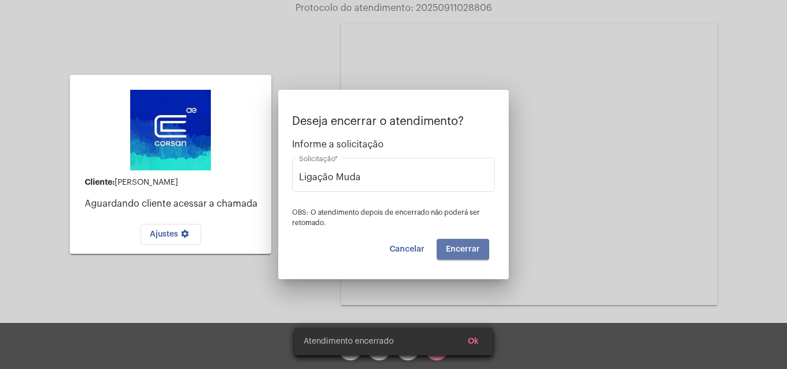
click at [469, 253] on span "Encerrar" at bounding box center [463, 249] width 34 height 8
click at [469, 253] on video at bounding box center [529, 165] width 376 height 282
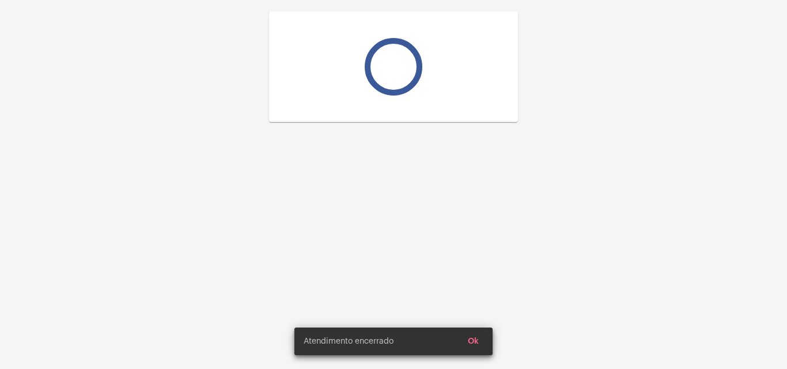
click at [469, 253] on div at bounding box center [393, 184] width 787 height 369
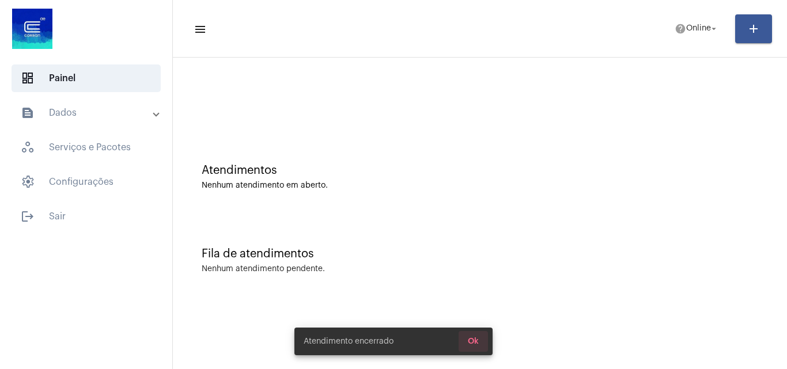
click at [483, 339] on button "Ok" at bounding box center [472, 341] width 29 height 21
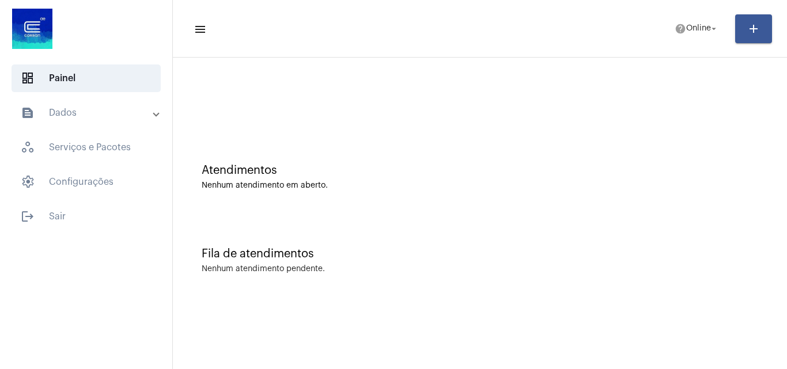
click at [411, 177] on div "Atendimentos Nenhum atendimento em aberto." at bounding box center [480, 177] width 556 height 26
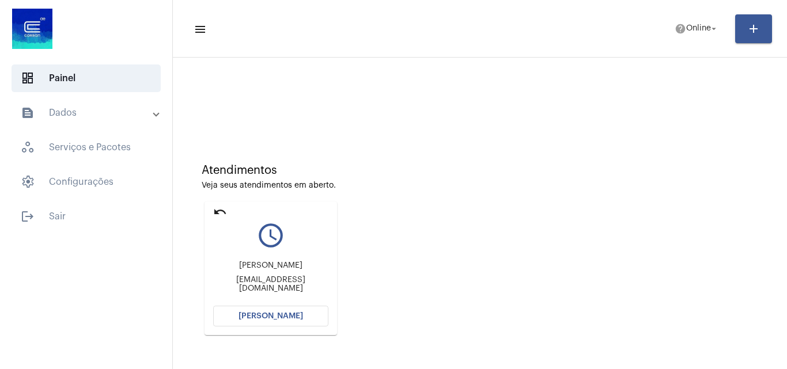
click at [219, 211] on mat-icon "undo" at bounding box center [220, 212] width 14 height 14
click at [696, 34] on span "help Online arrow_drop_down" at bounding box center [696, 28] width 44 height 21
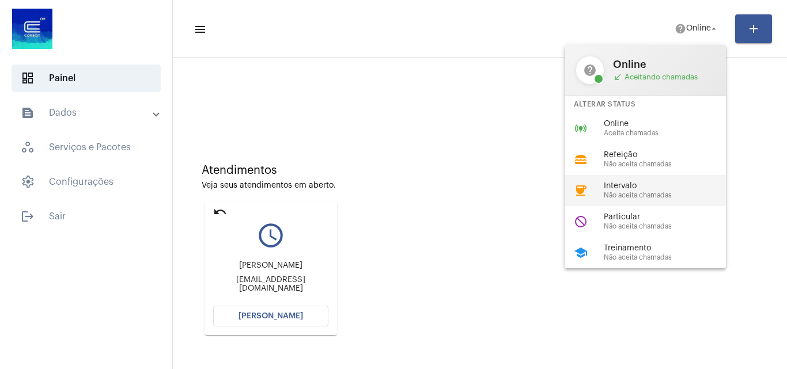
click at [665, 192] on span "Não aceita chamadas" at bounding box center [668, 195] width 131 height 7
